Goal: Task Accomplishment & Management: Complete application form

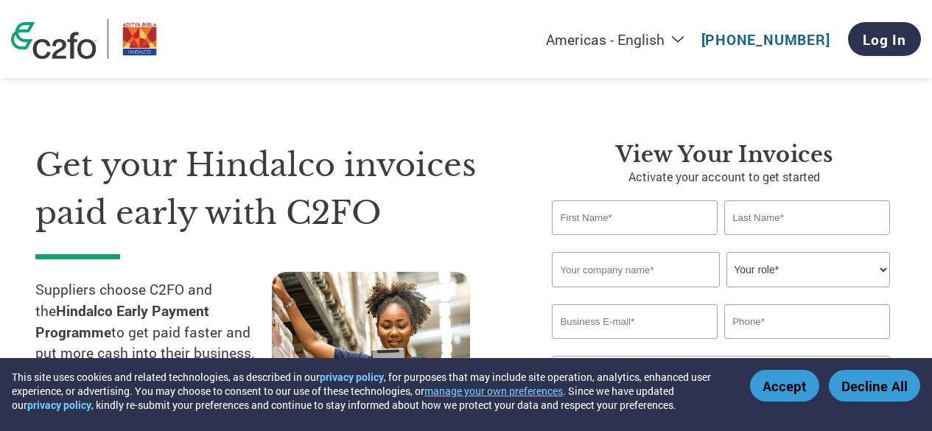
select select "en-[GEOGRAPHIC_DATA]"
click at [612, 218] on input "text" at bounding box center [634, 217] width 165 height 35
type input "[PERSON_NAME]"
click at [781, 216] on input "text" at bounding box center [806, 217] width 165 height 35
type input "[PERSON_NAME]"
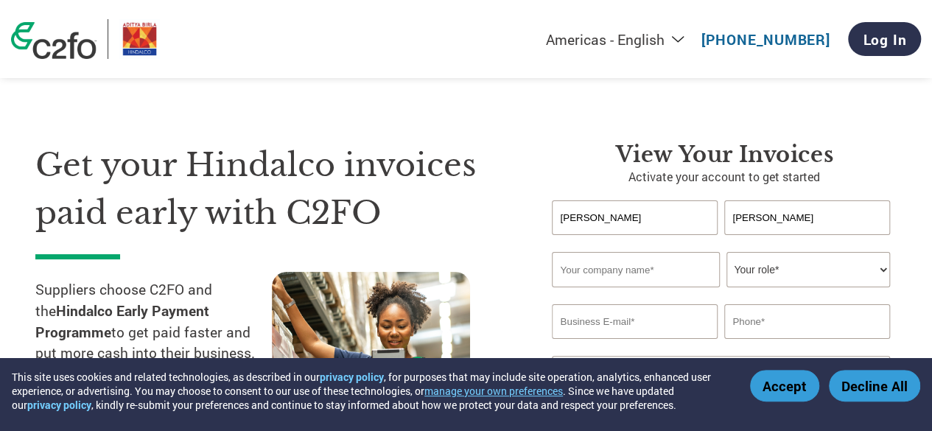
click at [627, 278] on input "text" at bounding box center [635, 269] width 167 height 35
click at [595, 267] on input "text" at bounding box center [635, 269] width 167 height 35
type input "Goa Carbon Ltd"
click at [881, 272] on select "Your role* CFO Controller Credit Manager Finance Director Treasurer CEO Preside…" at bounding box center [807, 269] width 163 height 35
click at [618, 224] on input "[PERSON_NAME]" at bounding box center [634, 217] width 165 height 35
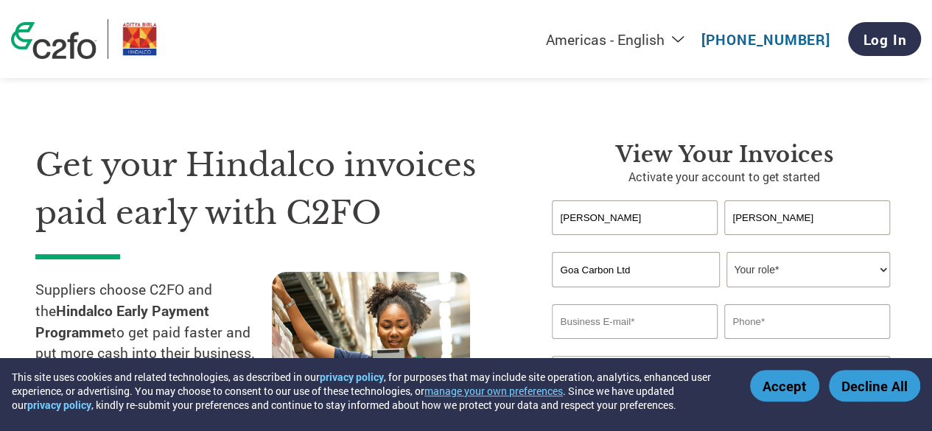
drag, startPoint x: 630, startPoint y: 219, endPoint x: 445, endPoint y: 207, distance: 185.3
click at [446, 207] on div "Get your Hindalco invoices paid early with C2FO Suppliers choose C2FO and the H…" at bounding box center [465, 277] width 861 height 391
type input "[PERSON_NAME]"
type input "Garg"
click at [876, 269] on select "Your role* CFO Controller Credit Manager Finance Director Treasurer CEO Preside…" at bounding box center [807, 269] width 163 height 35
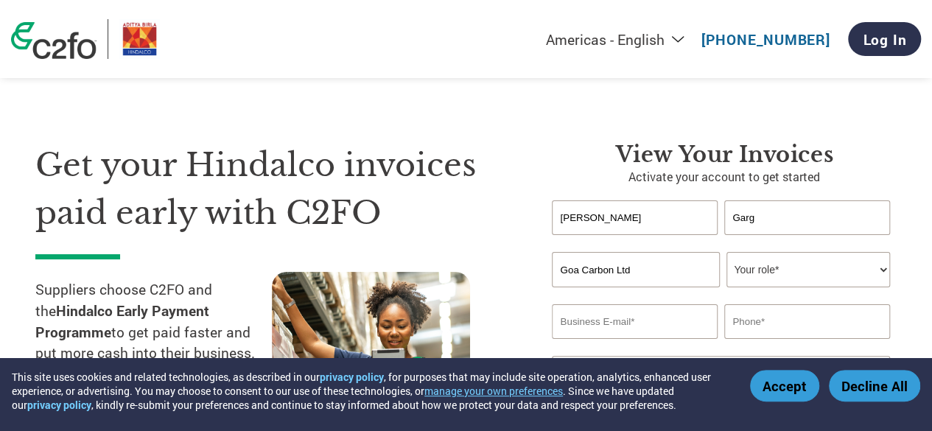
select select "CFO"
click at [726, 253] on select "Your role* CFO Controller Credit Manager Finance Director Treasurer CEO Preside…" at bounding box center [807, 269] width 163 height 35
click at [644, 328] on input "email" at bounding box center [634, 321] width 165 height 35
type input "[PERSON_NAME][EMAIL_ADDRESS][PERSON_NAME][DOMAIN_NAME]"
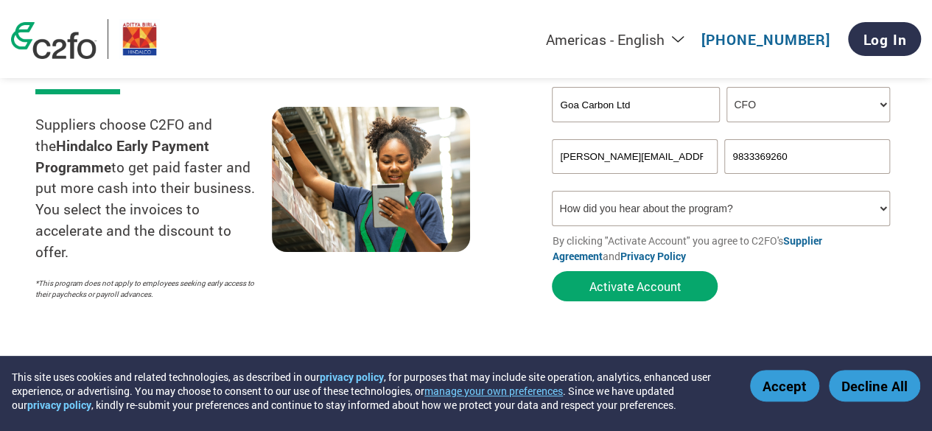
scroll to position [183, 0]
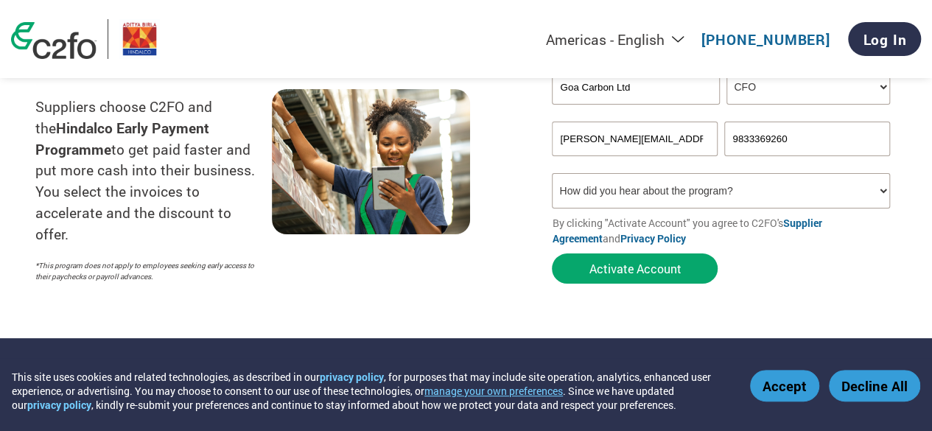
type input "9833369260"
click at [877, 196] on select "How did you hear about the program? Received a letter Email Social Media Online…" at bounding box center [720, 190] width 337 height 35
select select "Email"
click at [552, 175] on select "How did you hear about the program? Received a letter Email Social Media Online…" at bounding box center [720, 190] width 337 height 35
click at [680, 42] on select "Americas - English Américas - Español [GEOGRAPHIC_DATA] - Português [GEOGRAPHIC…" at bounding box center [523, 39] width 341 height 18
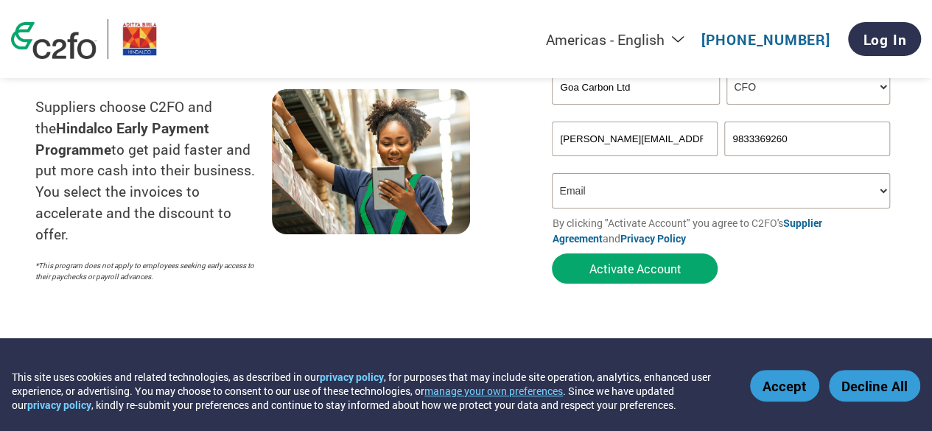
click at [680, 42] on select "Americas - English Américas - Español [GEOGRAPHIC_DATA] - Português [GEOGRAPHIC…" at bounding box center [523, 39] width 341 height 18
click at [781, 40] on link "[PHONE_NUMBER]" at bounding box center [765, 39] width 129 height 18
click at [808, 281] on form "[PERSON_NAME] Invalid first name or first name is too long Invalid last name or…" at bounding box center [724, 154] width 345 height 273
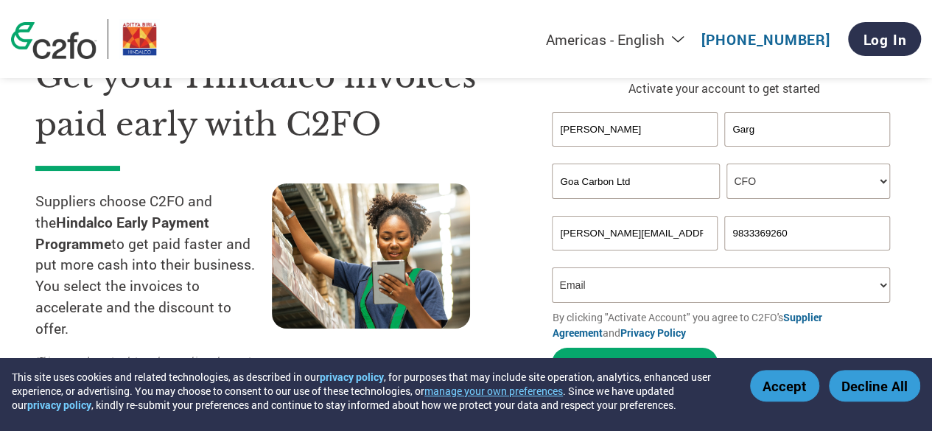
scroll to position [221, 0]
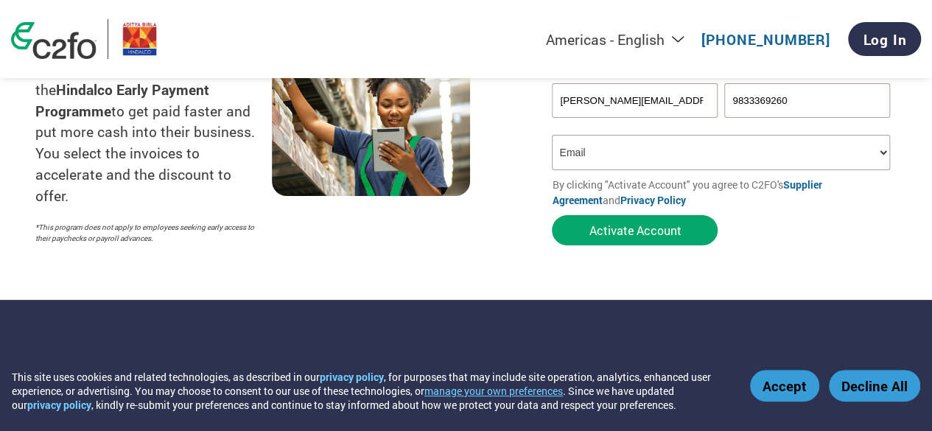
click at [596, 158] on select "How did you hear about the program? Received a letter Email Social Media Online…" at bounding box center [720, 152] width 337 height 35
click at [513, 226] on div "Get your Hindalco invoices paid early with C2FO Suppliers choose C2FO and the H…" at bounding box center [282, 86] width 494 height 332
click at [653, 241] on button "Activate Account" at bounding box center [635, 230] width 166 height 30
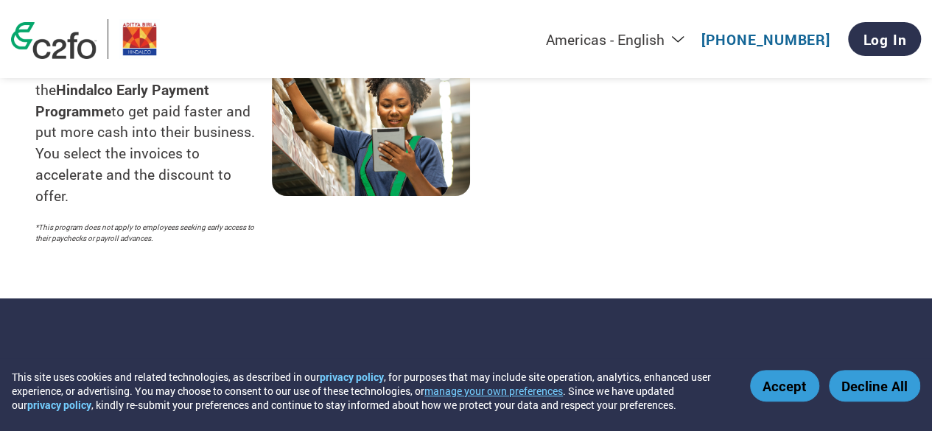
select select "en-[GEOGRAPHIC_DATA]"
